Goal: Find specific page/section: Find specific page/section

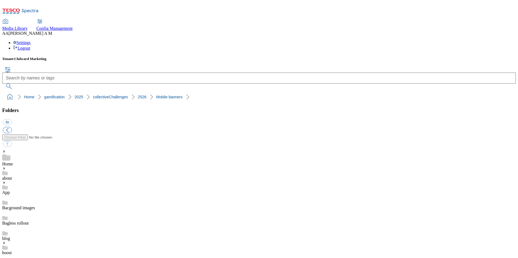
scroll to position [226, 0]
